Goal: Transaction & Acquisition: Download file/media

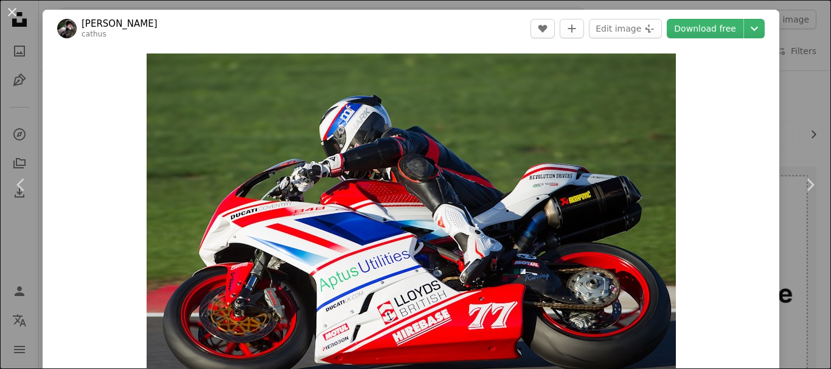
scroll to position [665, 0]
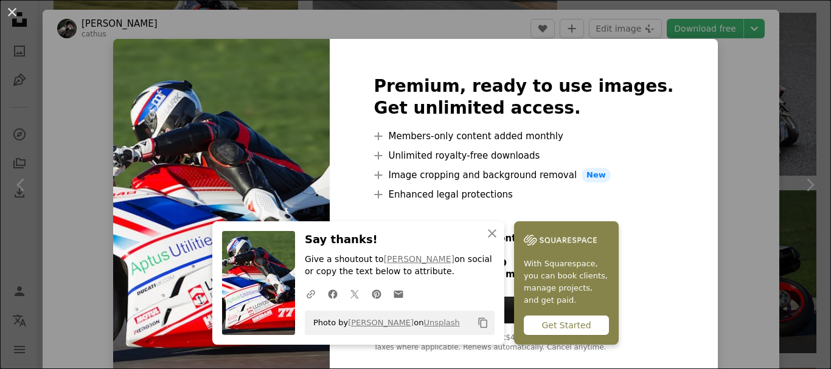
click at [299, 158] on img at bounding box center [221, 214] width 217 height 350
click at [493, 237] on icon "An X shape" at bounding box center [492, 233] width 15 height 15
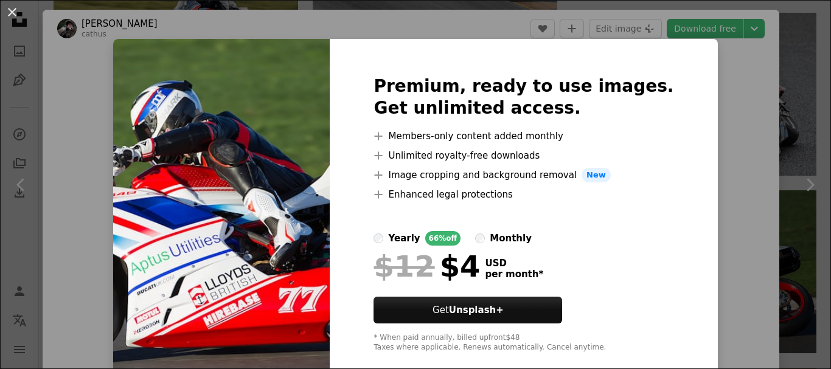
click at [273, 160] on img at bounding box center [221, 214] width 217 height 350
drag, startPoint x: 729, startPoint y: 91, endPoint x: 562, endPoint y: 16, distance: 182.7
click at [562, 16] on div "An X shape Premium, ready to use images. Get unlimited access. A plus sign Memb…" at bounding box center [415, 184] width 831 height 369
